Goal: Navigation & Orientation: Find specific page/section

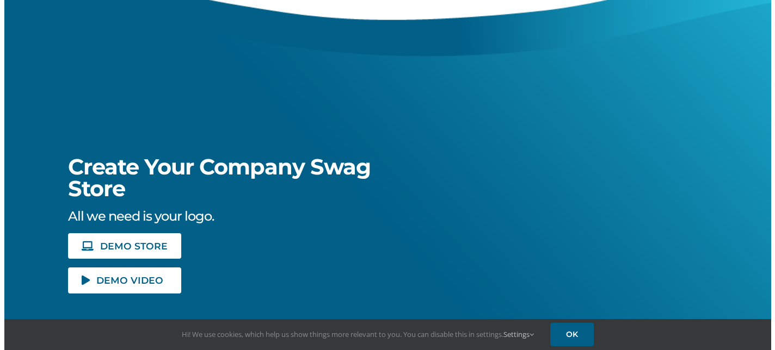
scroll to position [109, 0]
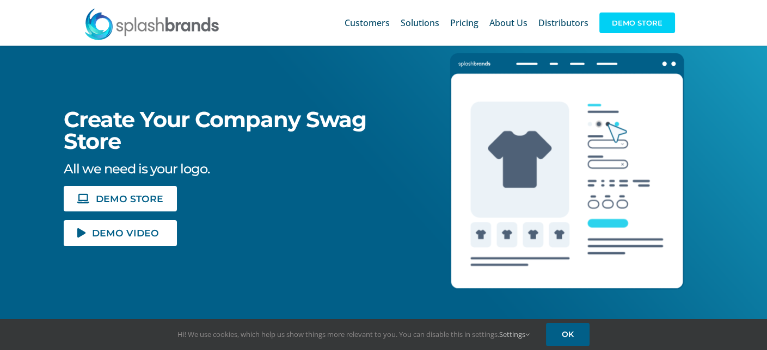
click at [641, 24] on span "DEMO STORE" at bounding box center [637, 23] width 76 height 21
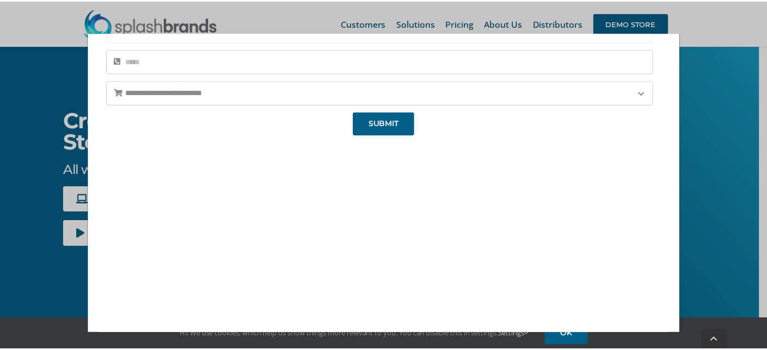
scroll to position [164, 0]
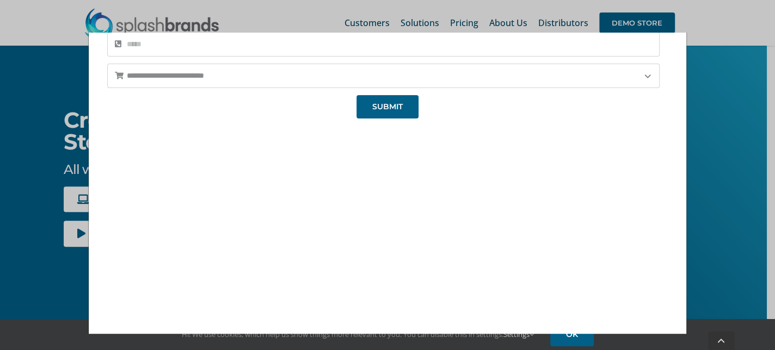
click at [728, 233] on div "**********" at bounding box center [387, 175] width 775 height 350
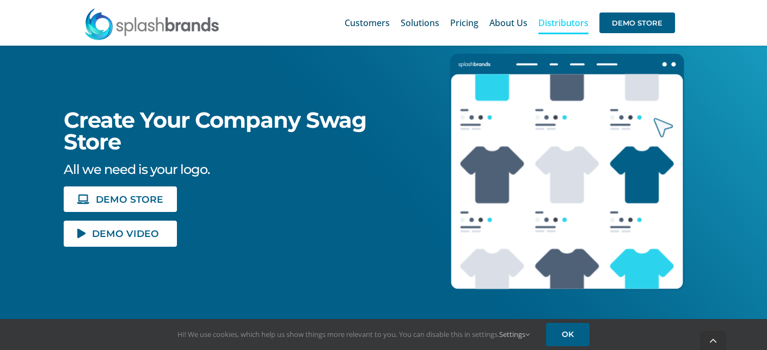
click at [551, 22] on span "Distributors" at bounding box center [563, 23] width 50 height 9
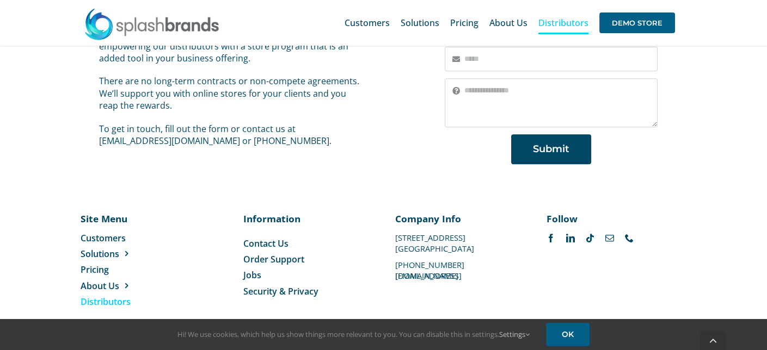
scroll to position [810, 0]
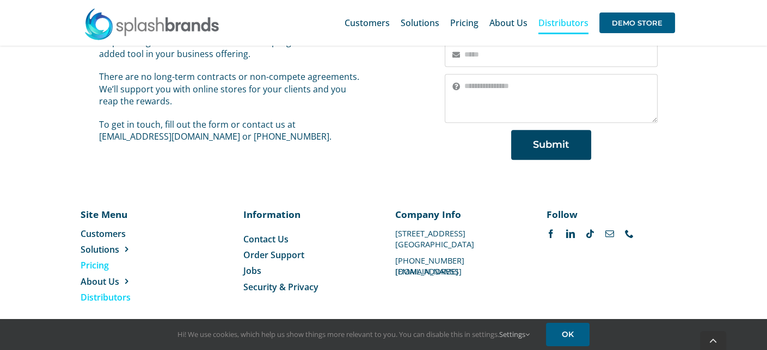
click at [98, 260] on span "Pricing" at bounding box center [95, 266] width 28 height 12
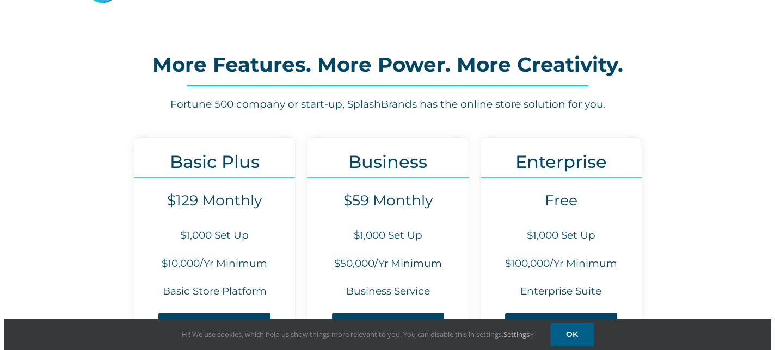
scroll to position [109, 0]
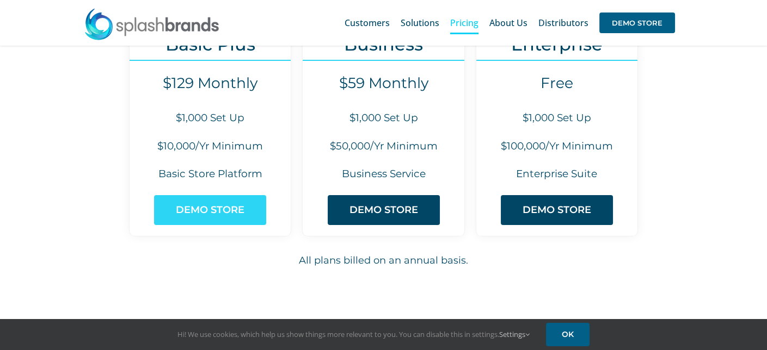
click at [214, 212] on span "DEMO STORE" at bounding box center [210, 210] width 69 height 11
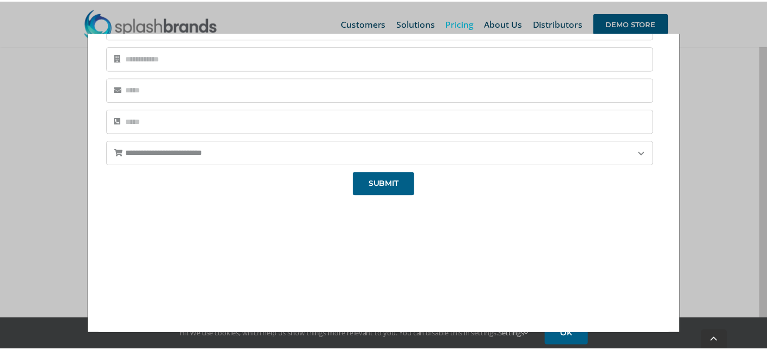
scroll to position [164, 0]
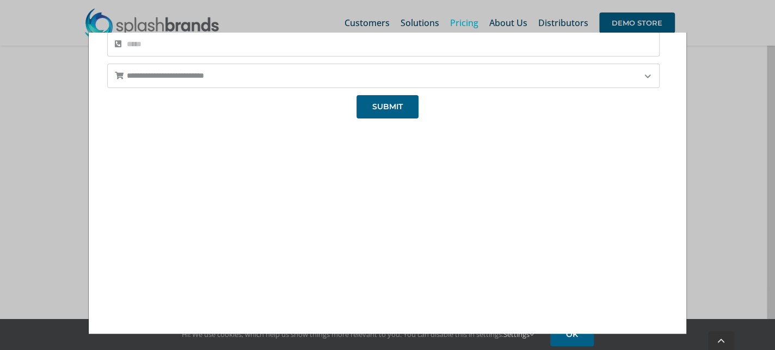
click at [712, 81] on div "**********" at bounding box center [387, 175] width 775 height 350
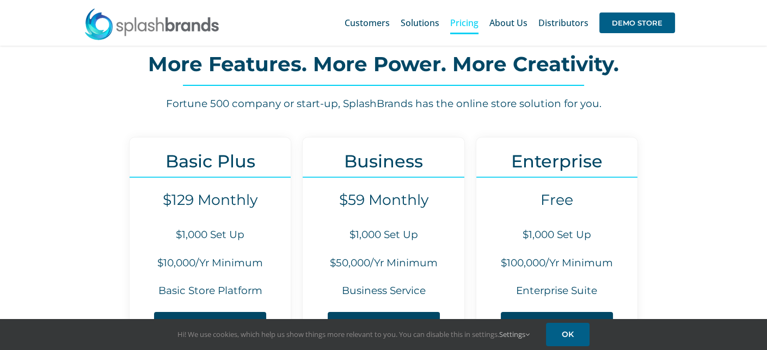
scroll to position [0, 0]
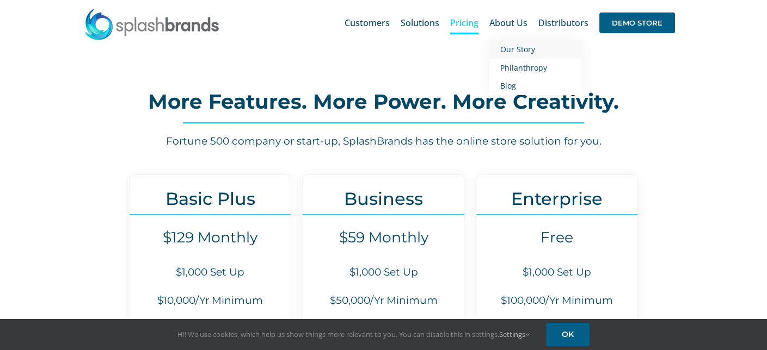
click at [519, 48] on span "Our Story" at bounding box center [517, 49] width 35 height 10
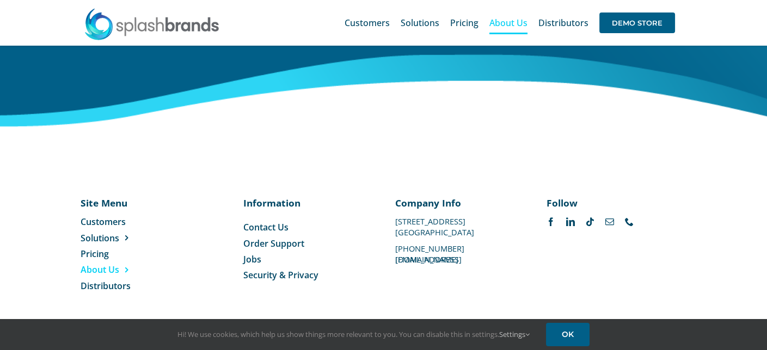
scroll to position [1397, 0]
